Goal: Task Accomplishment & Management: Use online tool/utility

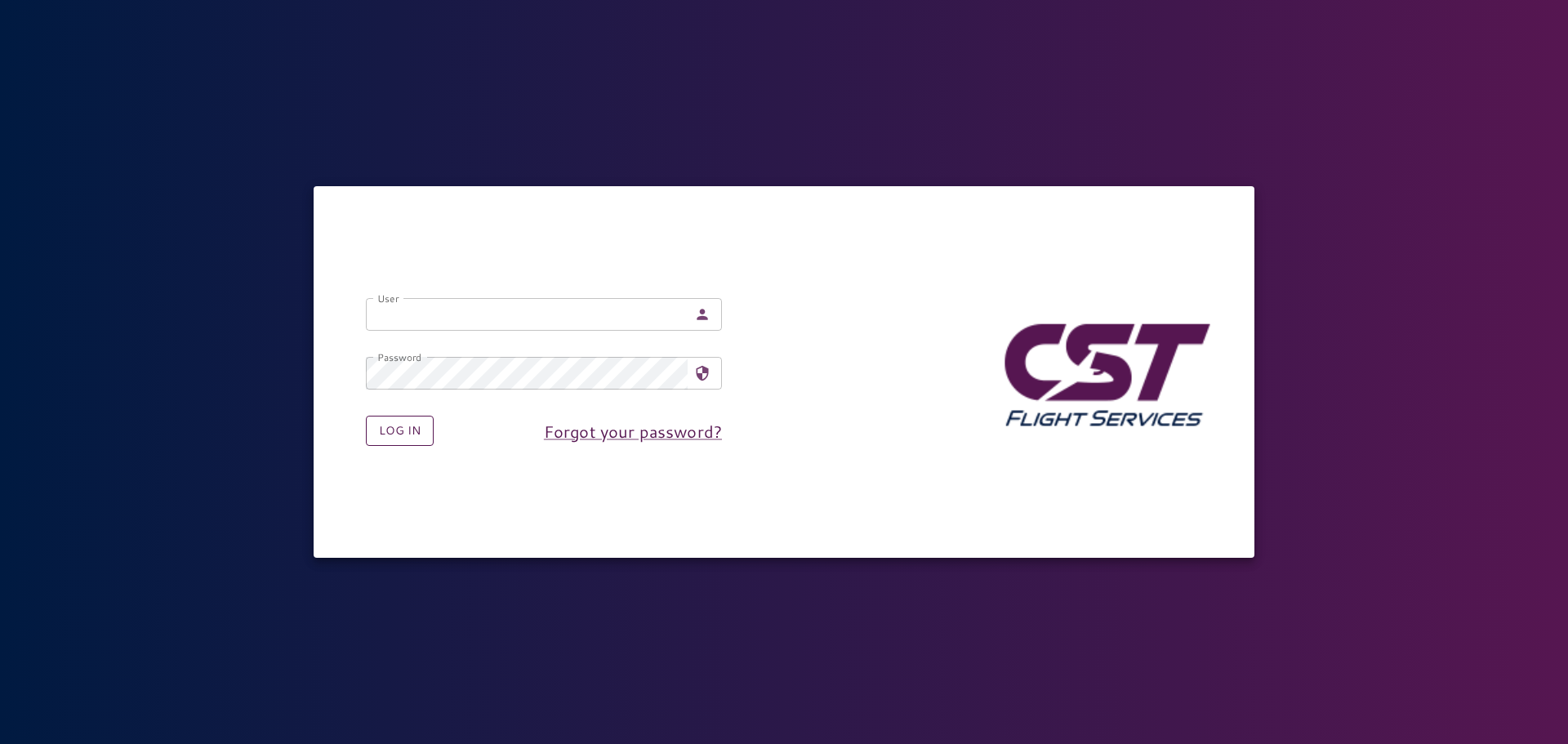
type input "**********"
drag, startPoint x: 394, startPoint y: 440, endPoint x: 453, endPoint y: 435, distance: 59.2
click at [394, 440] on button "Log in" at bounding box center [399, 431] width 68 height 30
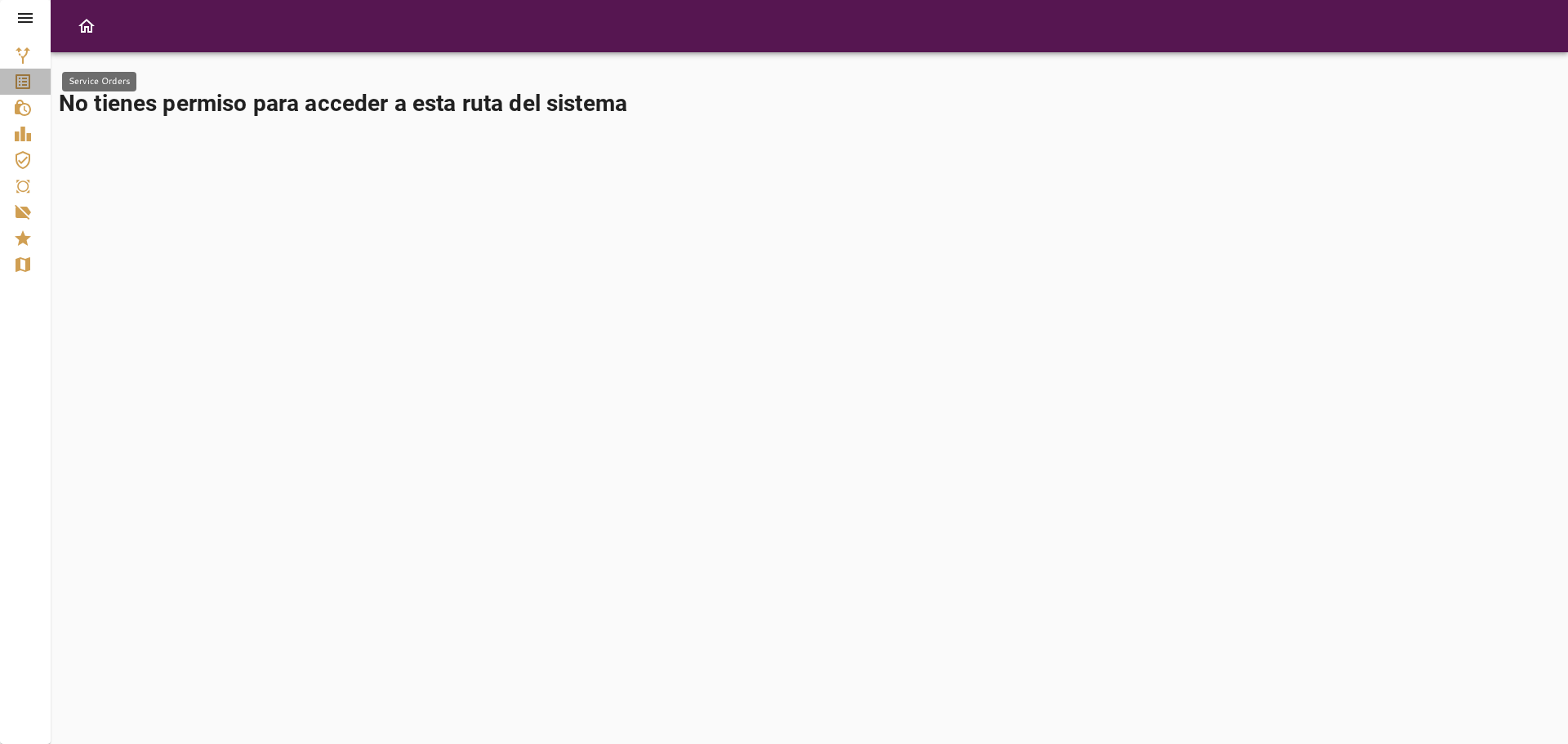
click at [19, 77] on icon "Service Orders" at bounding box center [23, 82] width 20 height 20
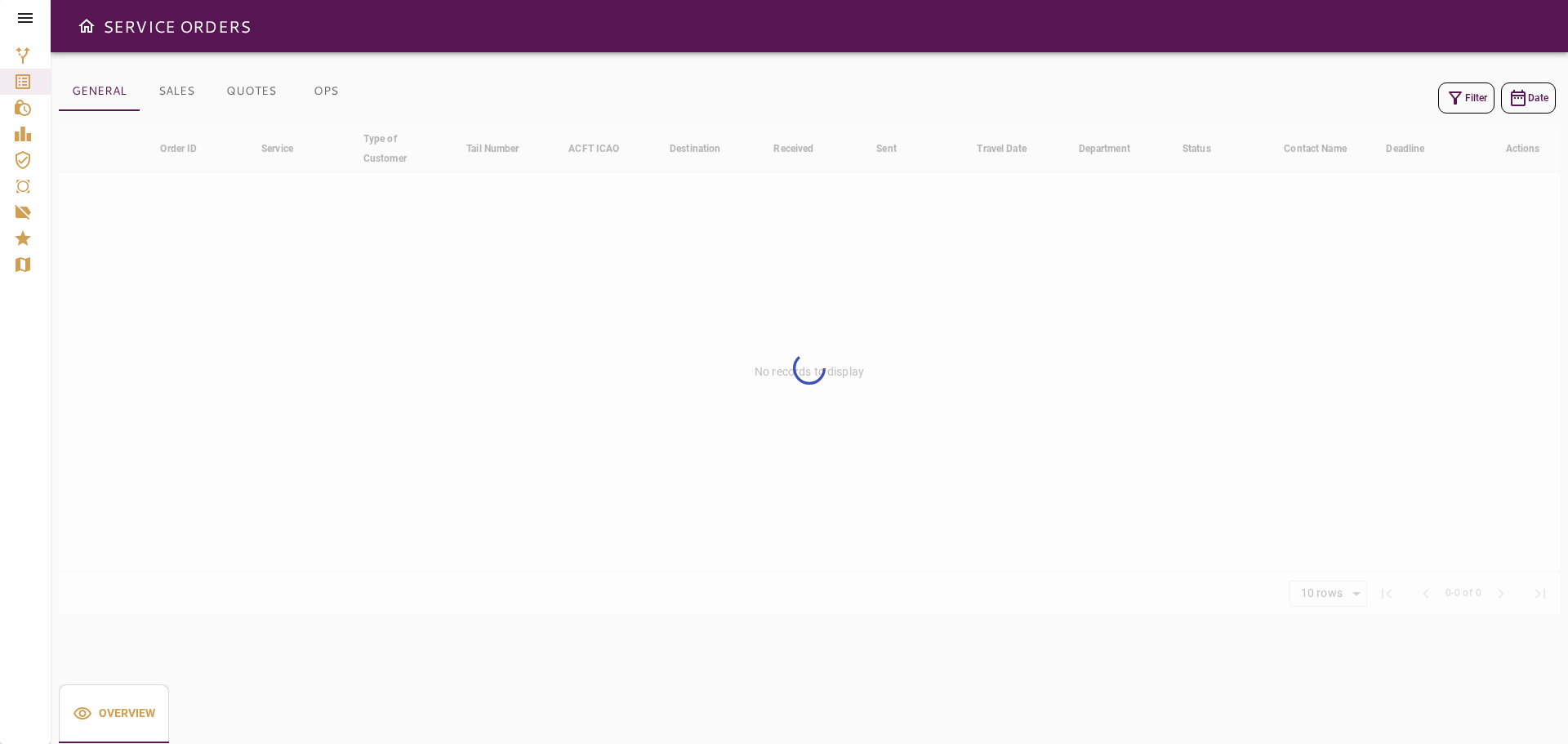
click at [25, 53] on icon "Route Calculator" at bounding box center [23, 55] width 20 height 20
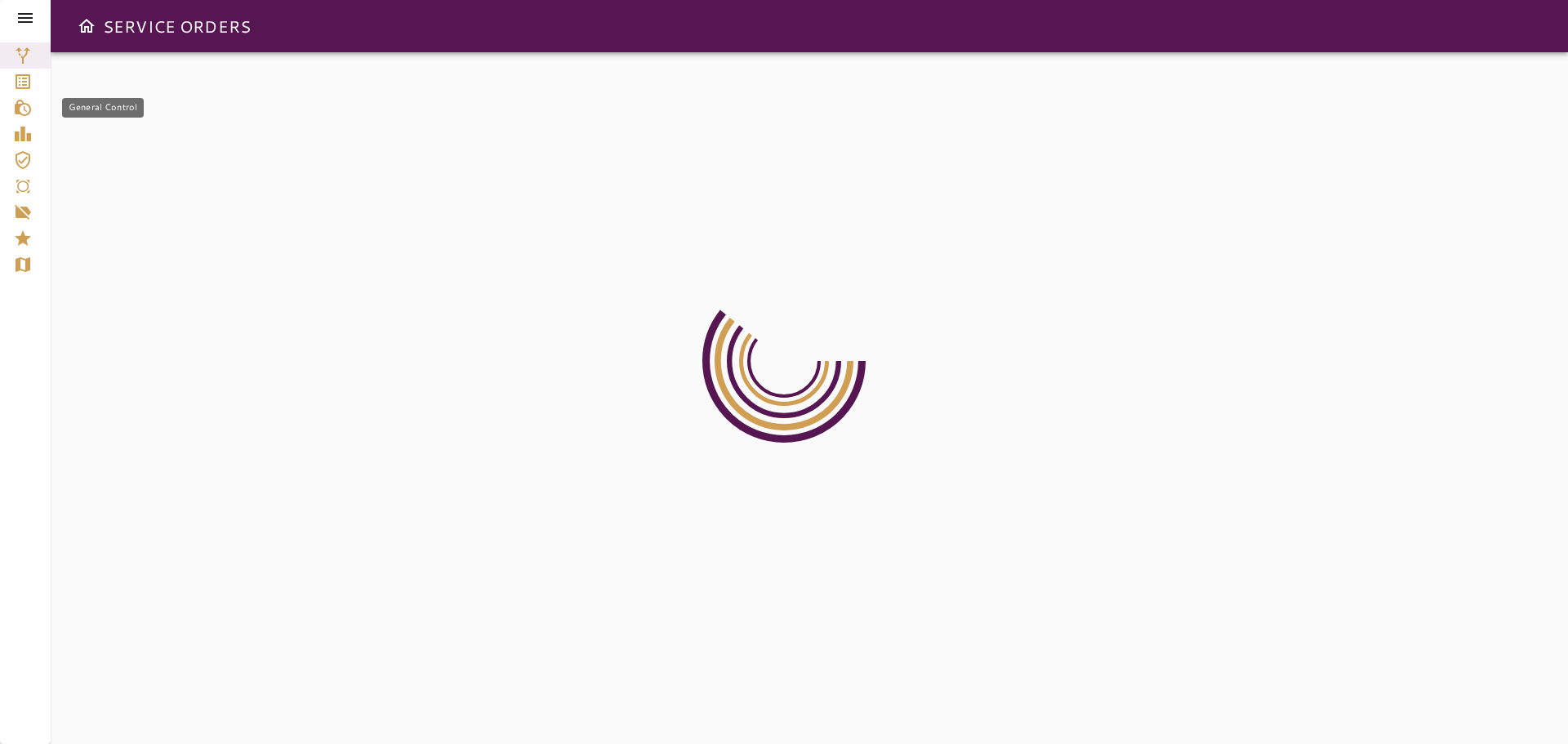
click at [31, 95] on link "General Control" at bounding box center [25, 108] width 50 height 26
click at [31, 83] on icon "Service Orders" at bounding box center [23, 82] width 20 height 20
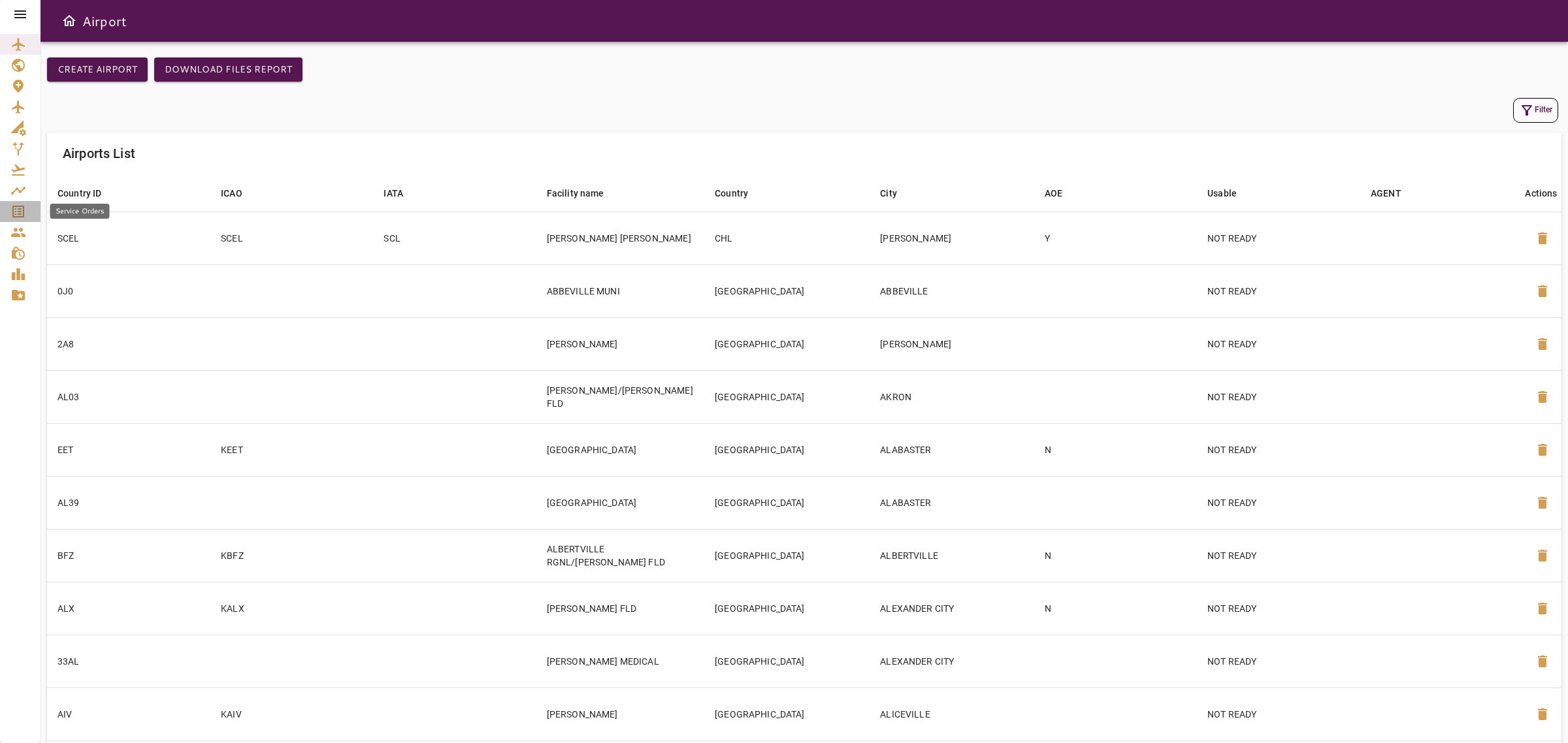
click at [1, 205] on link "Service Orders" at bounding box center [20, 211] width 40 height 21
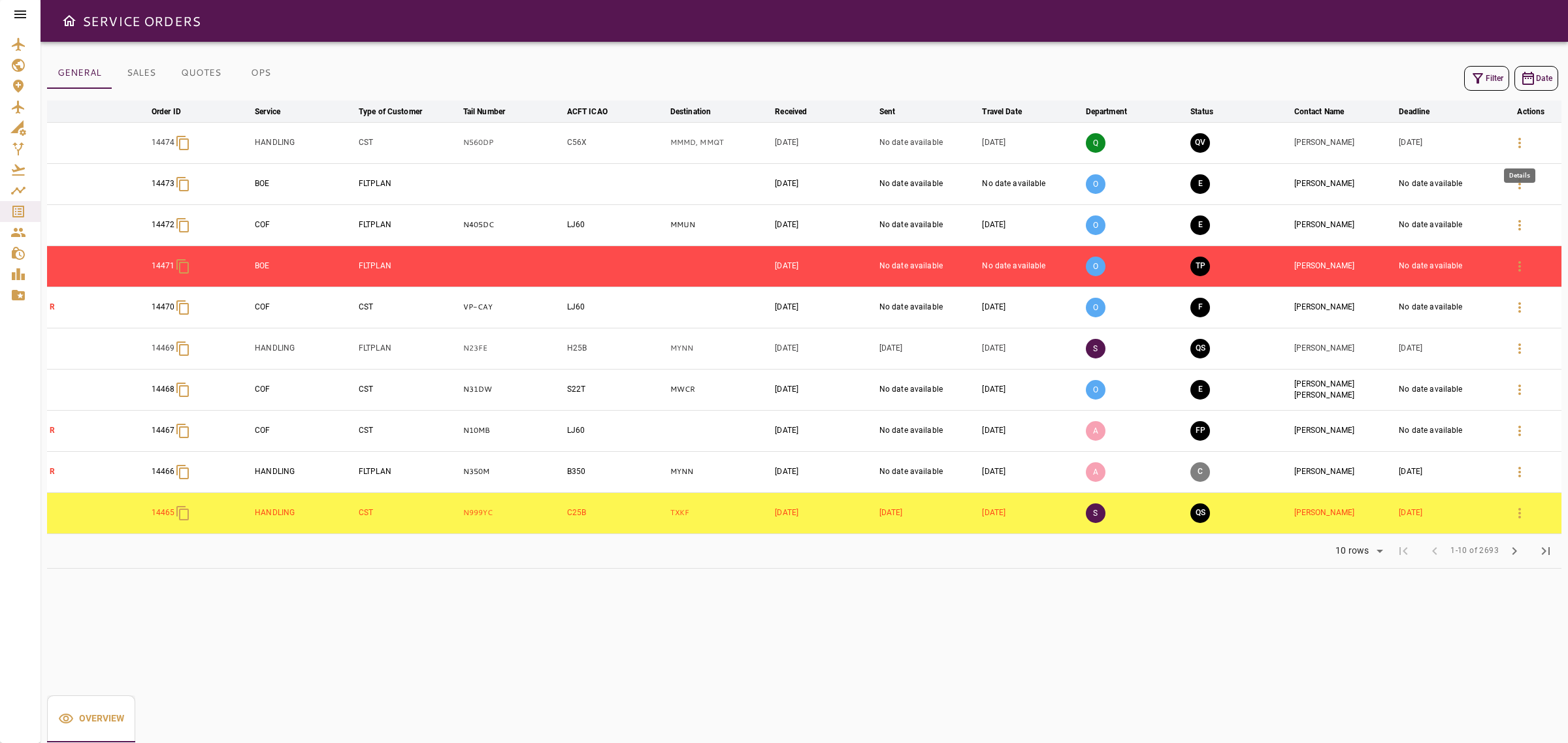
click at [1528, 136] on button "button" at bounding box center [1519, 142] width 31 height 31
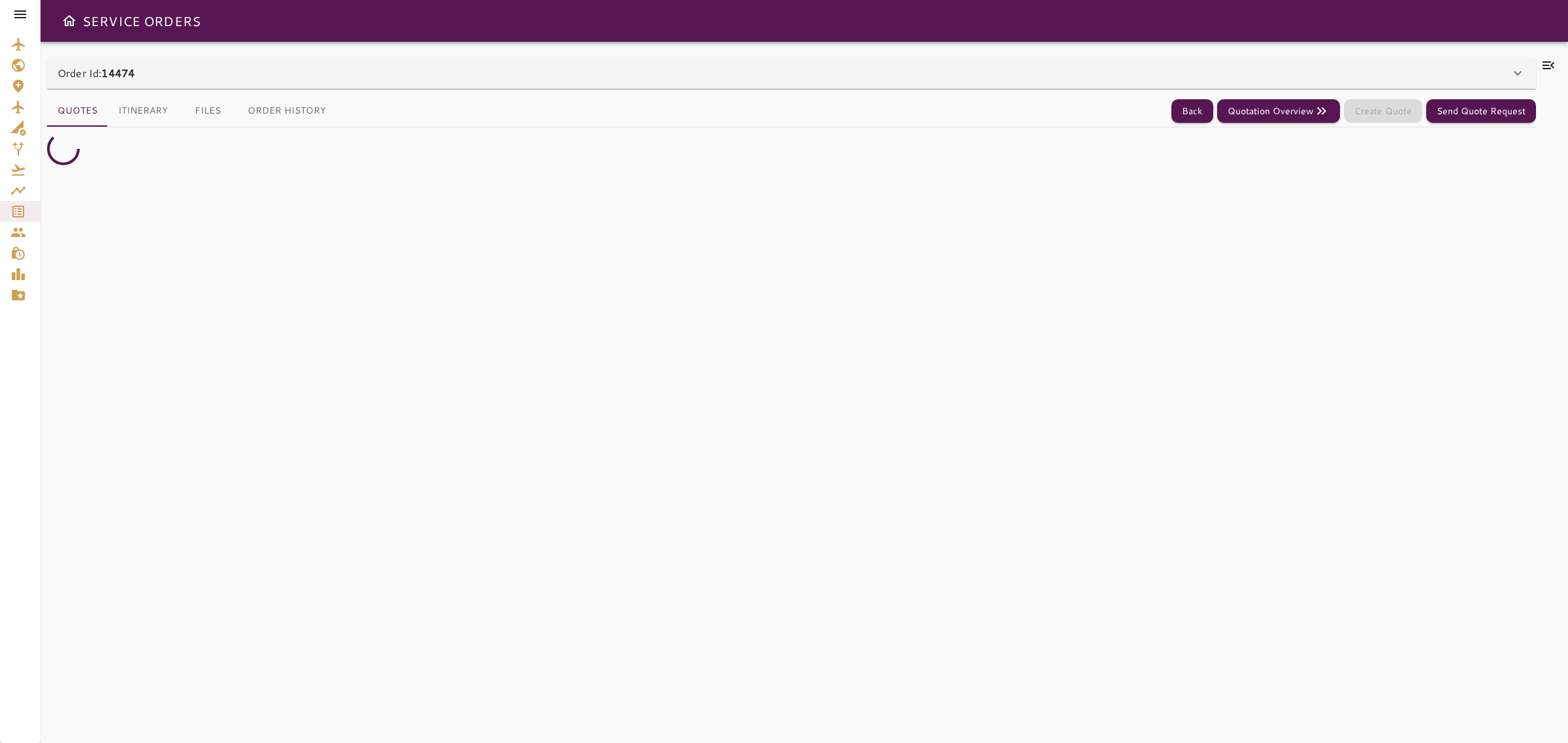
click at [812, 81] on div "Order Id: 14474" at bounding box center [792, 73] width 1490 height 31
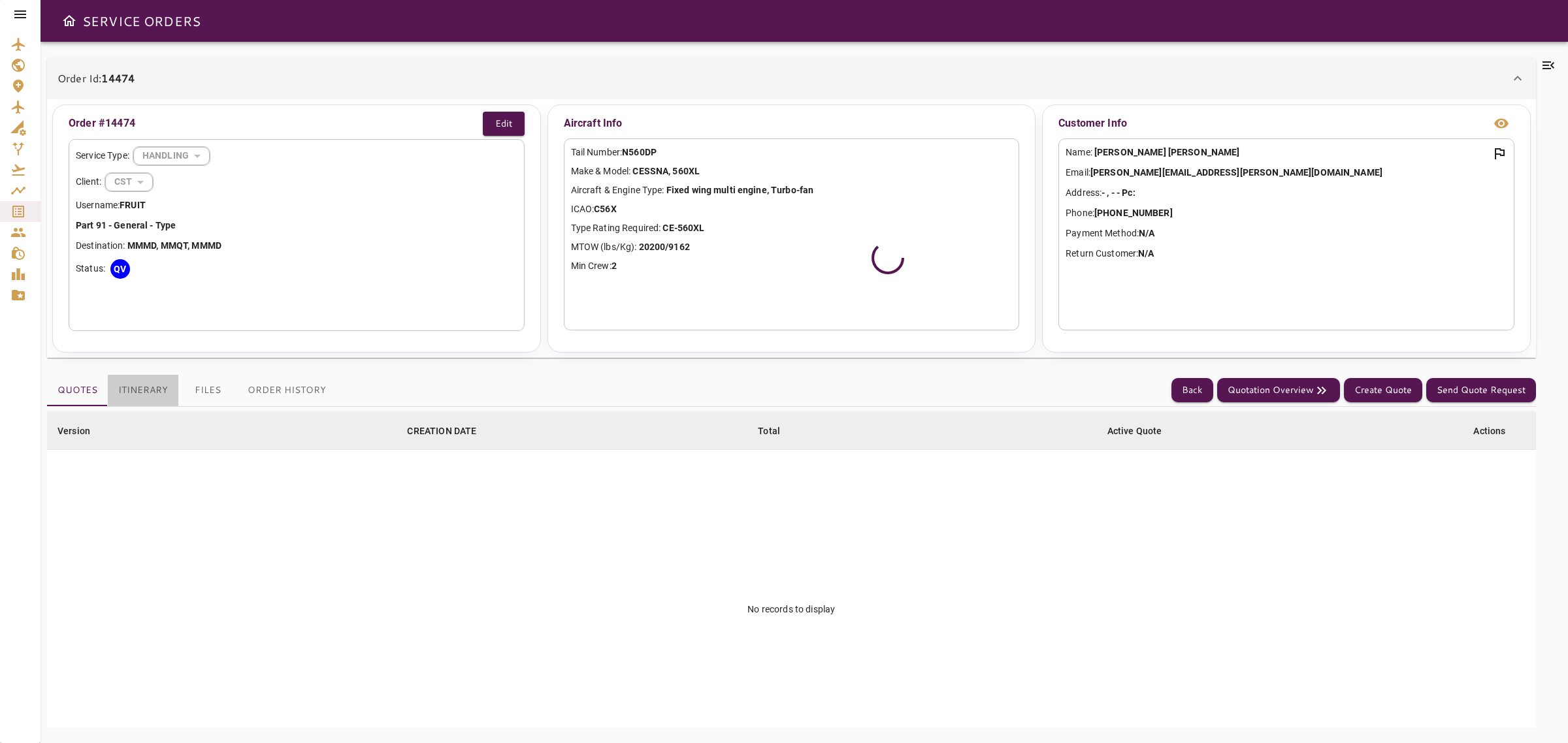
click at [133, 391] on button "Itinerary" at bounding box center [143, 391] width 71 height 31
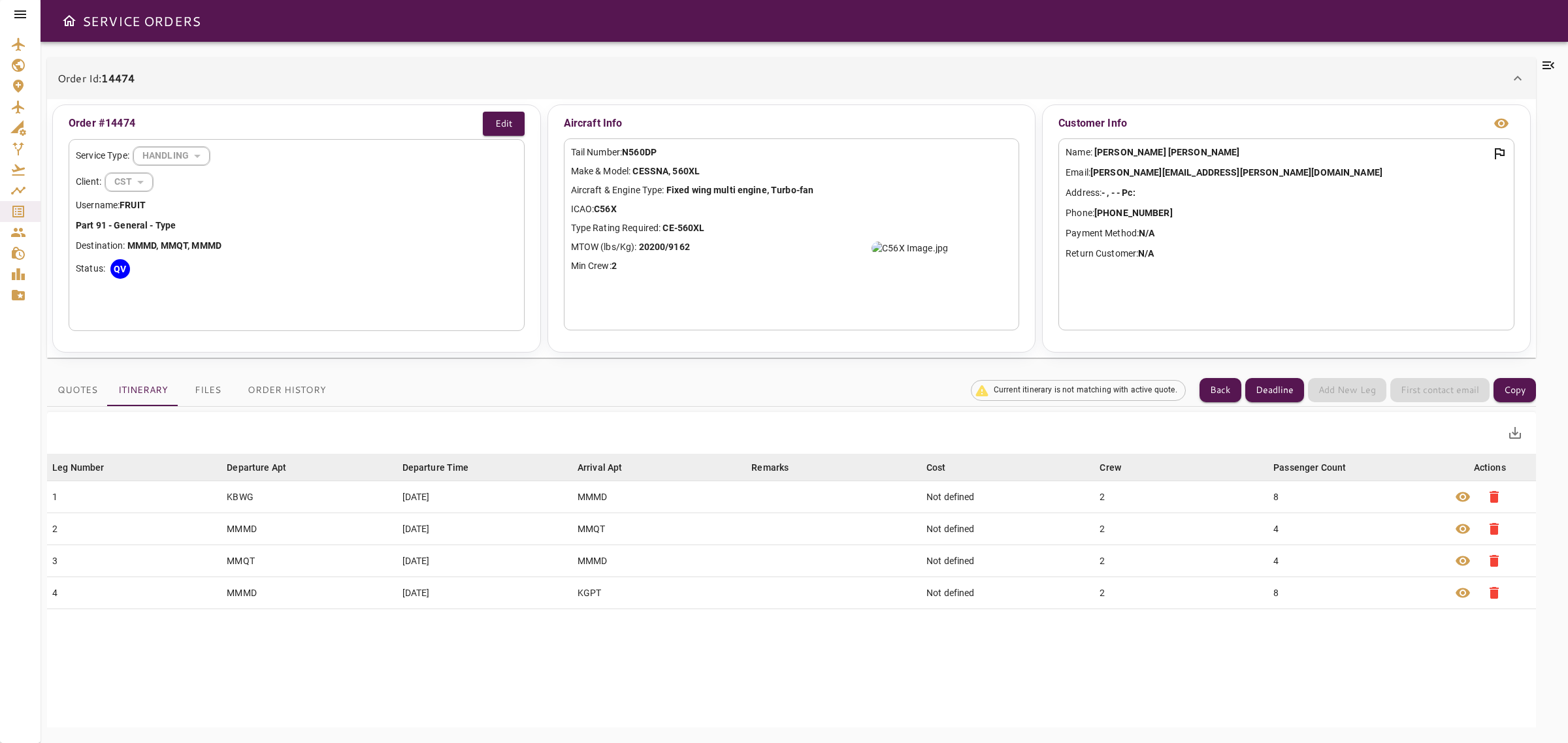
click at [14, 21] on icon at bounding box center [20, 14] width 16 height 16
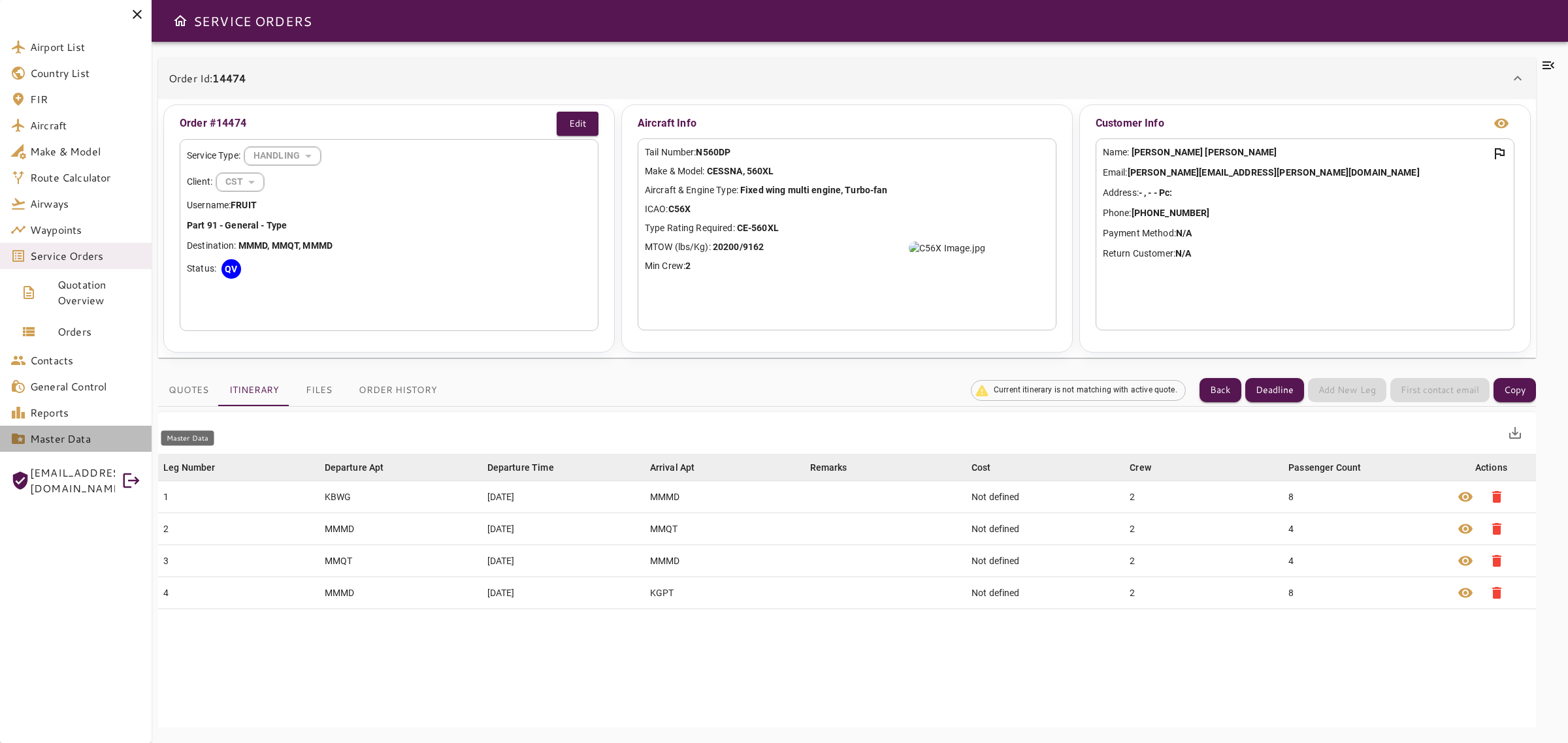
click at [81, 438] on span "Master Data" at bounding box center [85, 438] width 111 height 16
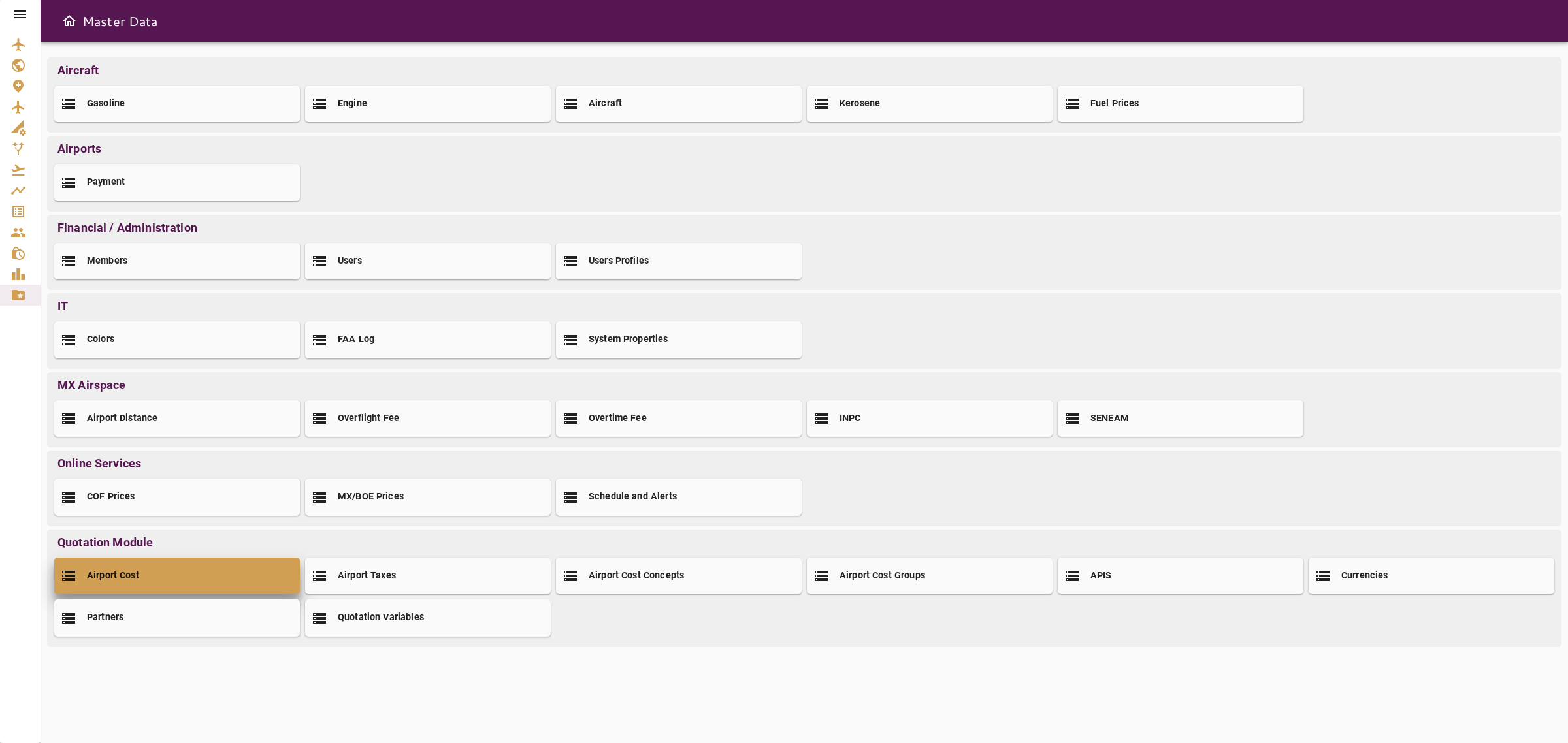
click at [117, 588] on div "Airport Cost" at bounding box center [177, 576] width 246 height 37
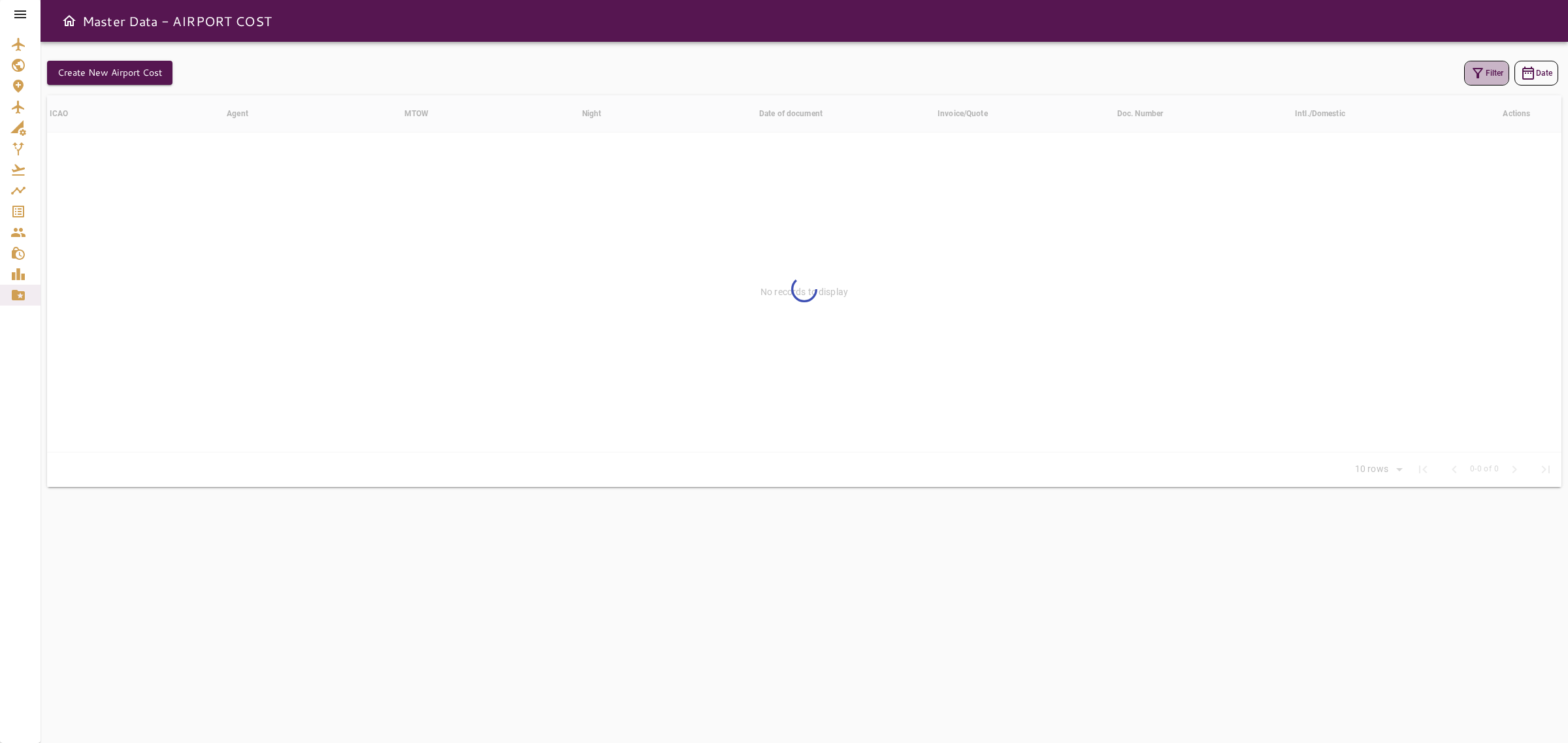
click at [1480, 66] on icon "button" at bounding box center [1478, 73] width 16 height 16
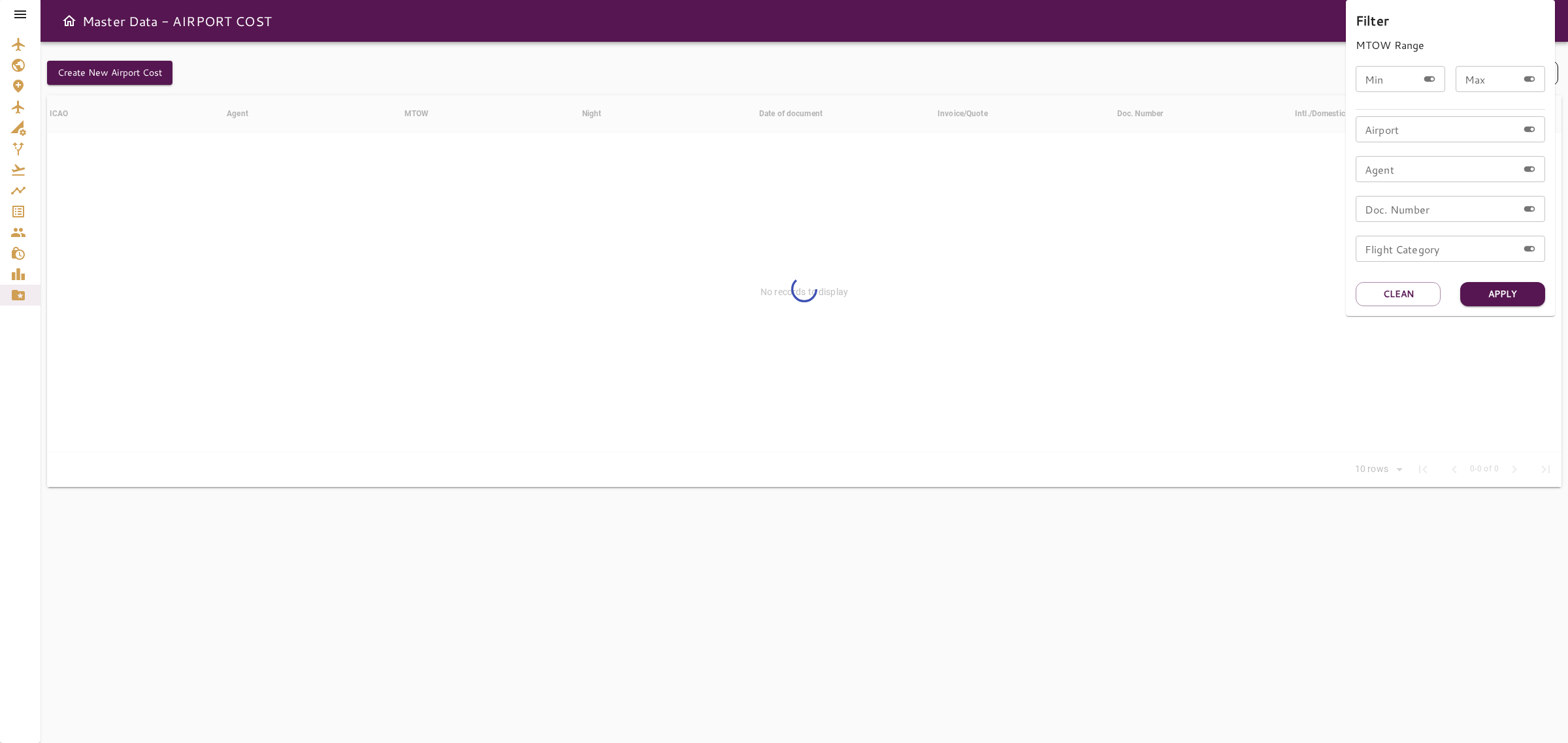
click at [1425, 121] on input "Airport" at bounding box center [1436, 129] width 162 height 26
type input "****"
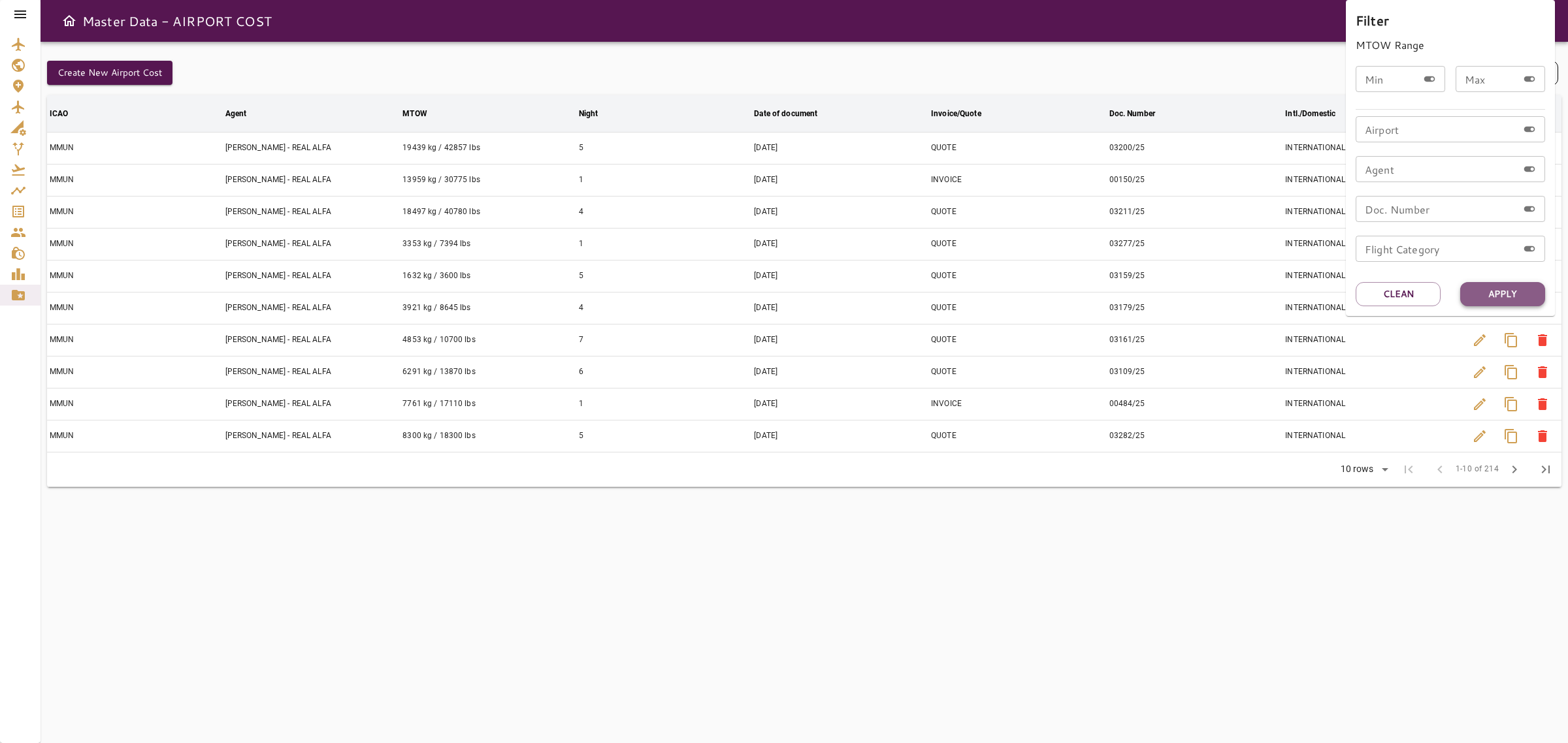
click at [1515, 291] on button "Apply" at bounding box center [1503, 295] width 85 height 24
click at [1507, 296] on button "Apply" at bounding box center [1503, 295] width 85 height 24
click at [1402, 288] on button "Clean" at bounding box center [1398, 295] width 85 height 24
click at [1400, 474] on div at bounding box center [784, 372] width 1568 height 743
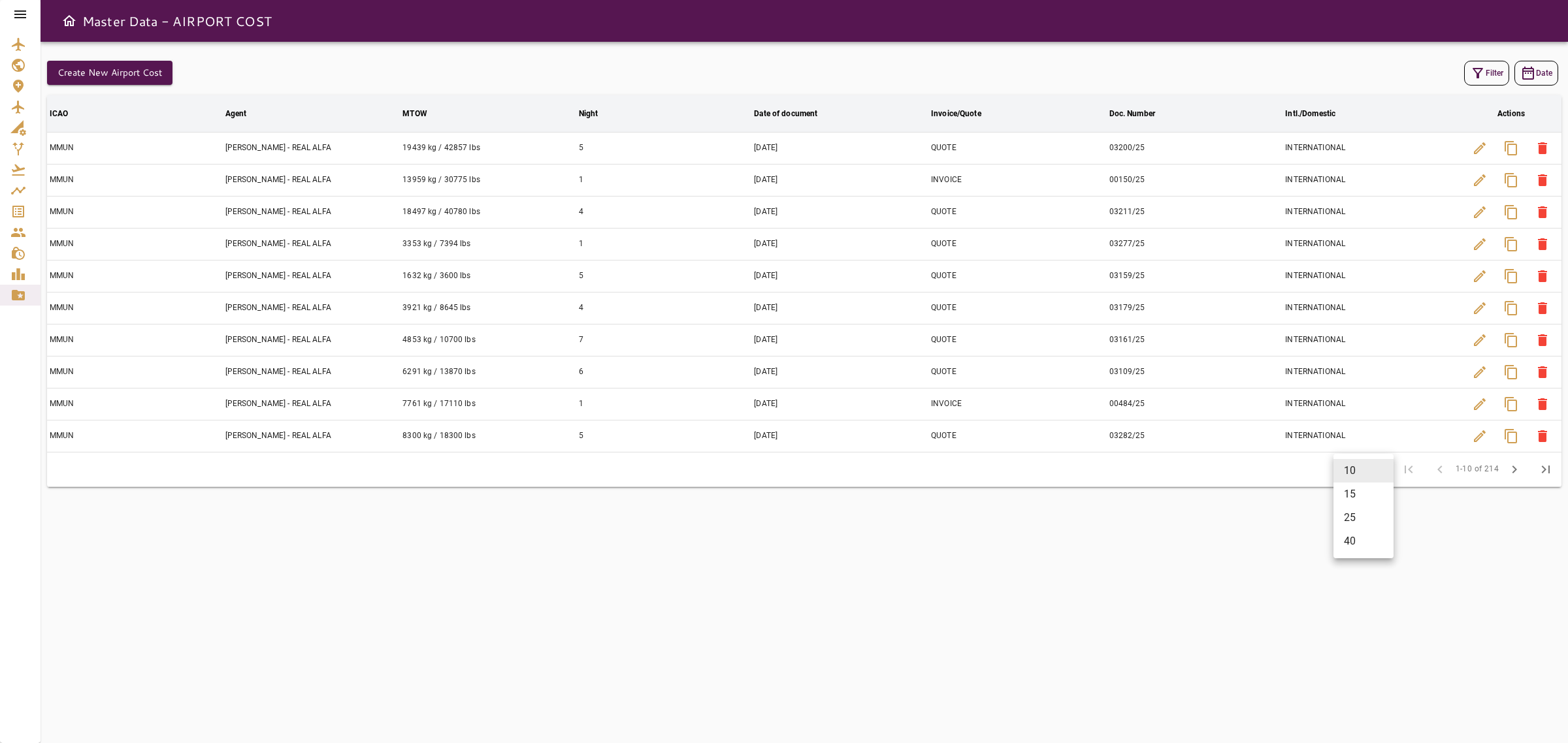
click at [1382, 474] on body "Master Data - AIRPORT COST Create New Airport Cost Filter Date ICAO arrow_downw…" at bounding box center [784, 372] width 1568 height 743
click at [1376, 502] on li "15" at bounding box center [1363, 494] width 60 height 24
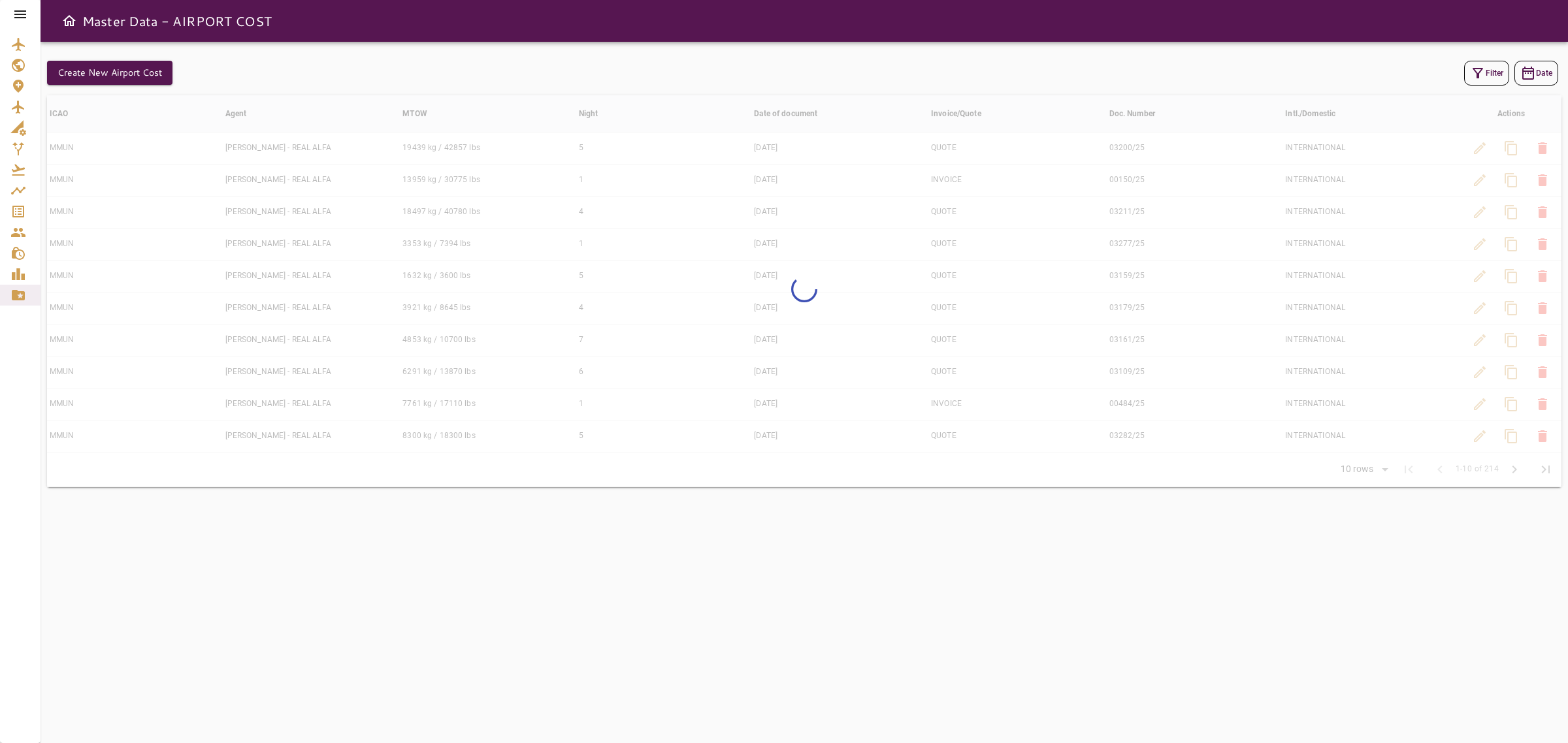
click at [1475, 71] on icon "button" at bounding box center [1478, 73] width 16 height 16
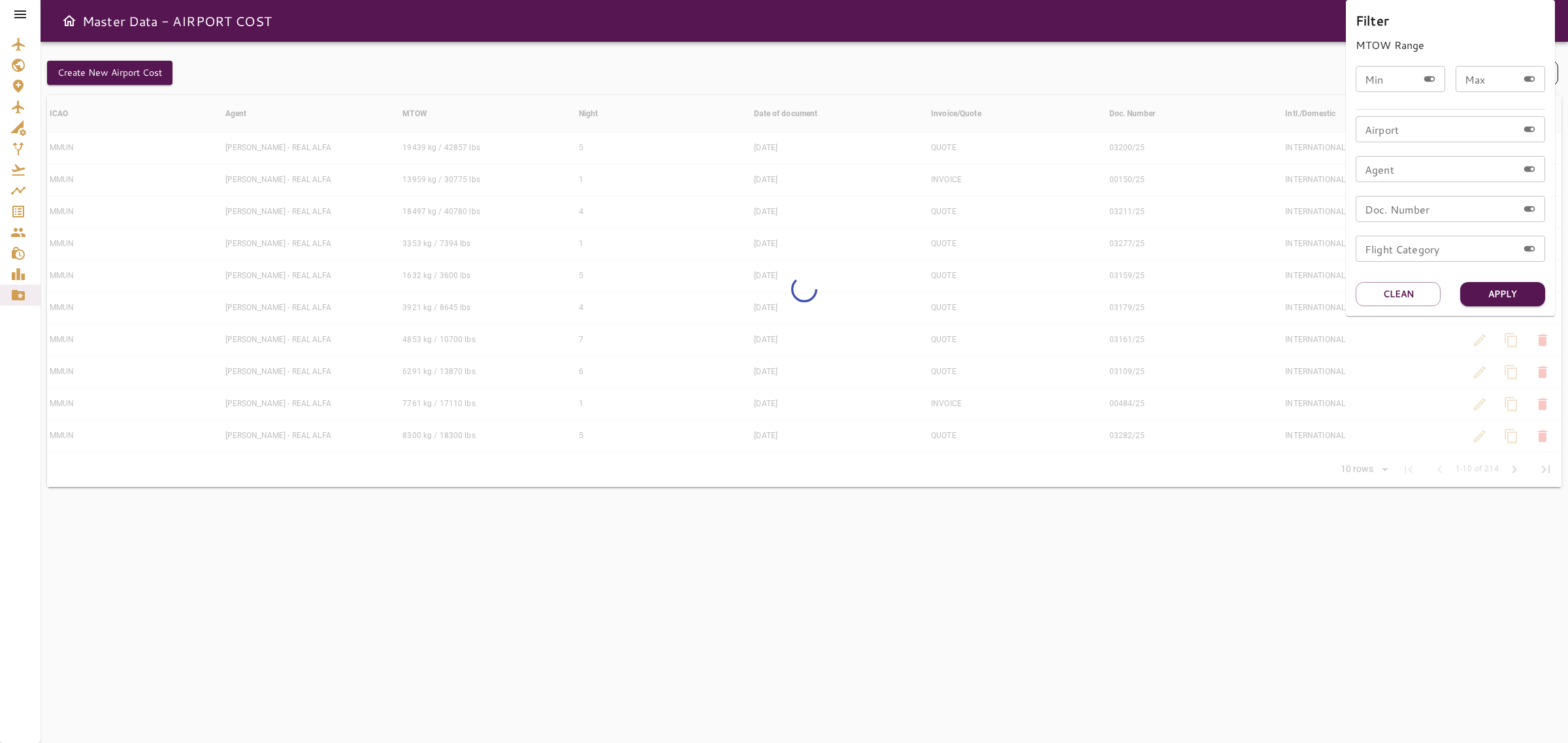
click at [1436, 129] on input "Airport" at bounding box center [1436, 129] width 162 height 26
type input "**"
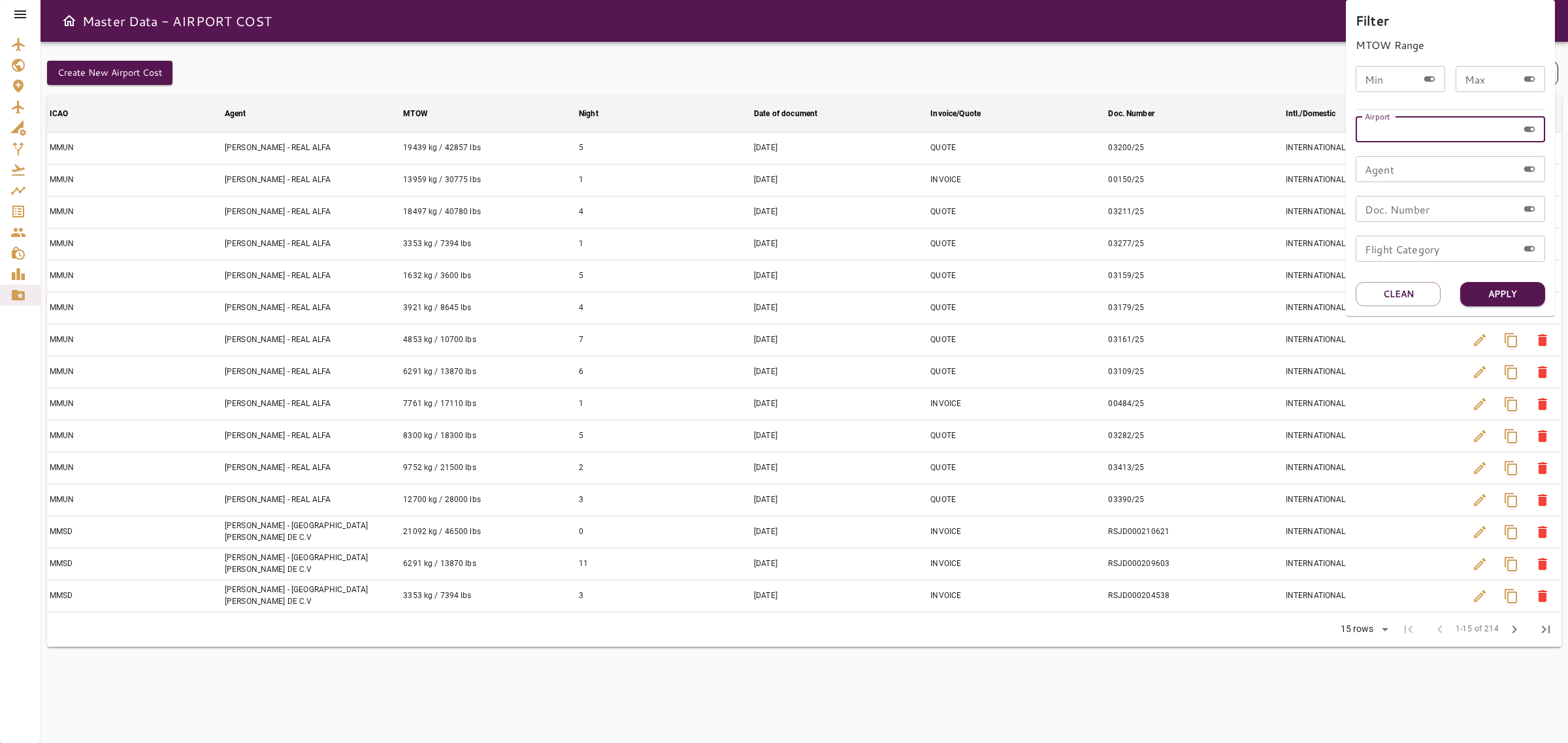
click at [1380, 122] on label "Airport" at bounding box center [1377, 116] width 25 height 11
click at [1380, 127] on input "Airport" at bounding box center [1436, 129] width 162 height 26
type input "****"
click at [1504, 289] on button "Apply" at bounding box center [1503, 295] width 85 height 24
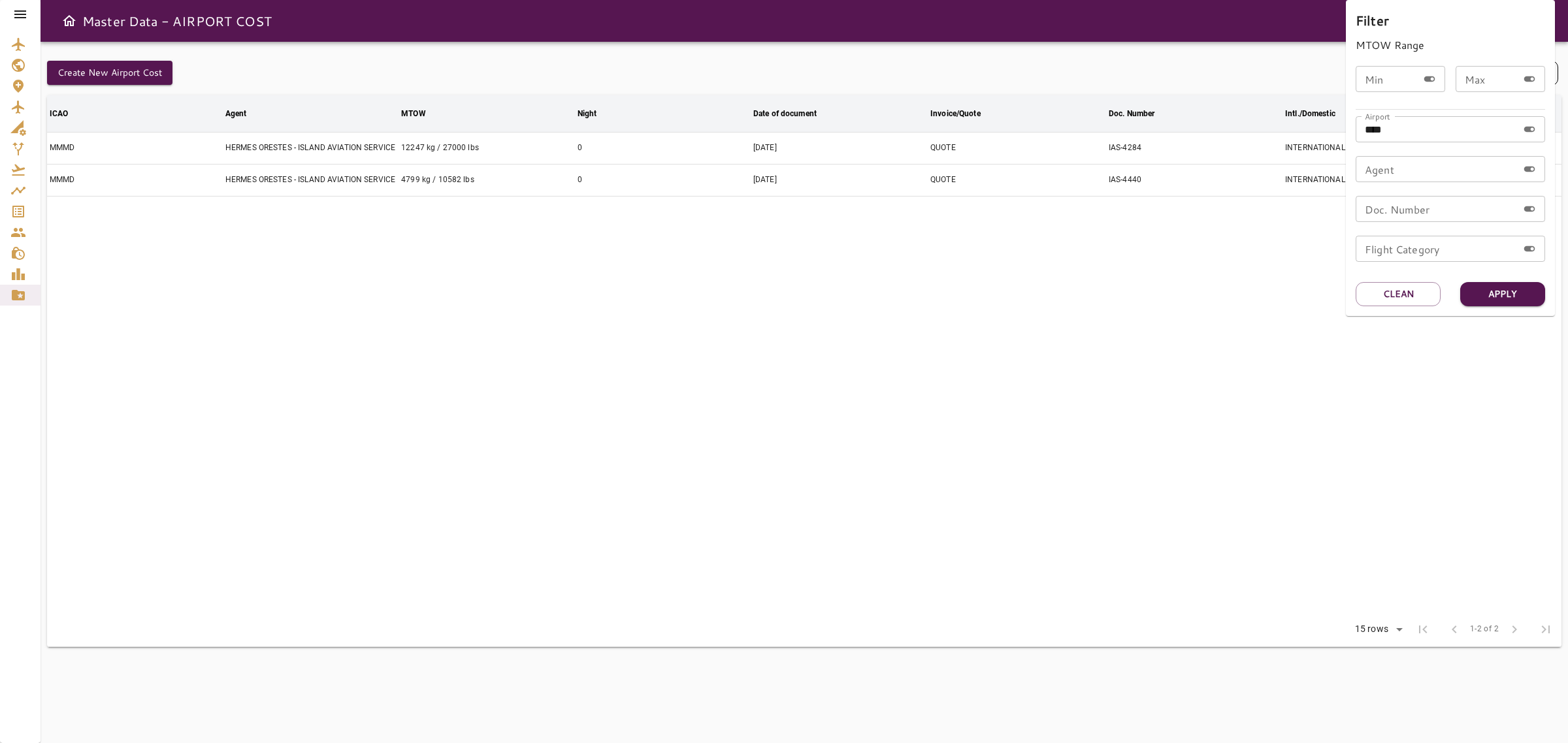
click at [832, 386] on div at bounding box center [784, 372] width 1568 height 743
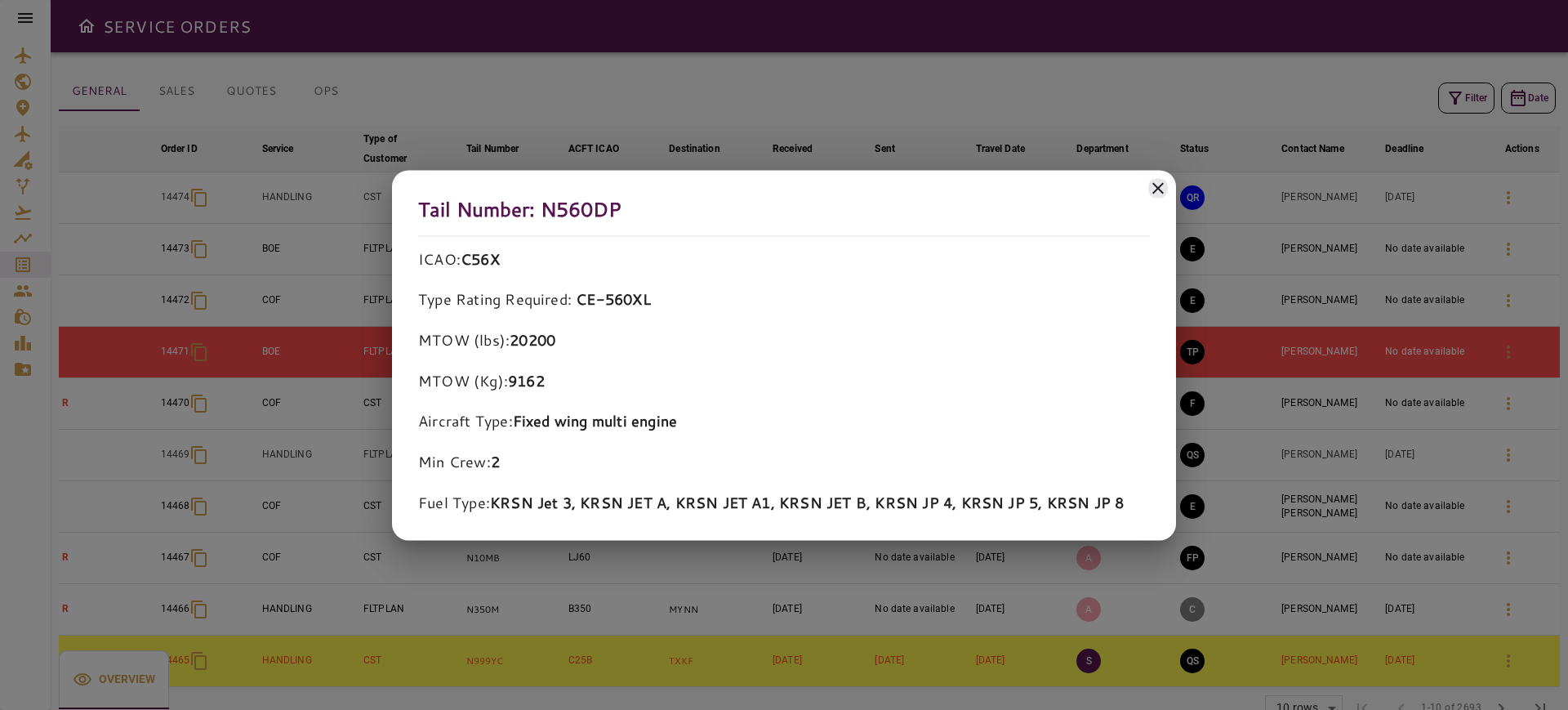
click at [1163, 192] on icon at bounding box center [1159, 187] width 11 height 11
